Goal: Find specific page/section: Find specific page/section

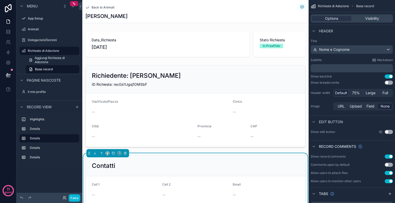
click at [89, 9] on icon "contenuto scorrevole" at bounding box center [87, 7] width 4 height 4
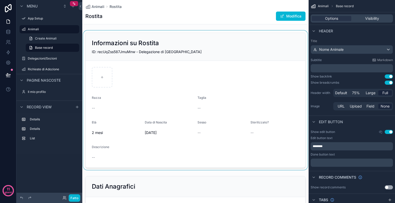
click at [99, 53] on div "contenuto scorrevole" at bounding box center [195, 100] width 226 height 139
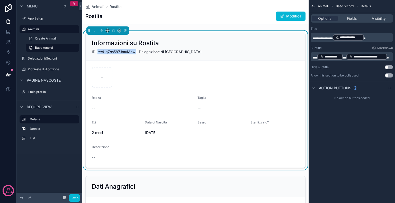
click at [99, 53] on span "ID: recUqZss587JmuMnw - Delegazione di [GEOGRAPHIC_DATA]" at bounding box center [147, 52] width 110 height 4
copy span "recUqZss587JmuMnw"
click at [351, 20] on span "Fields" at bounding box center [352, 18] width 10 height 5
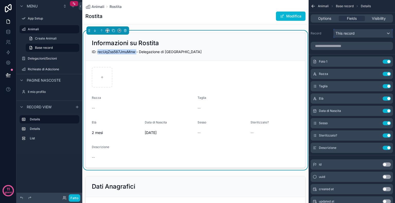
click at [351, 31] on span "This record" at bounding box center [344, 33] width 19 height 5
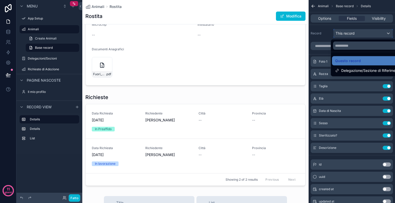
scroll to position [182, 0]
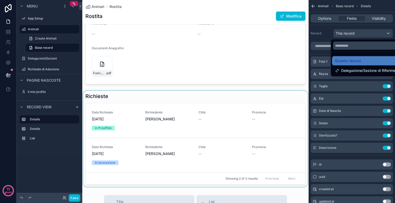
click at [213, 105] on div "contenuto scorrevole" at bounding box center [195, 139] width 226 height 96
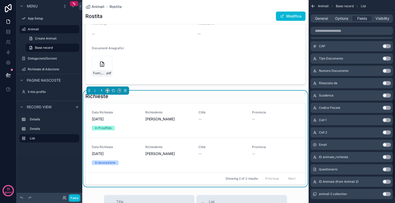
scroll to position [202, 0]
